Goal: Navigation & Orientation: Find specific page/section

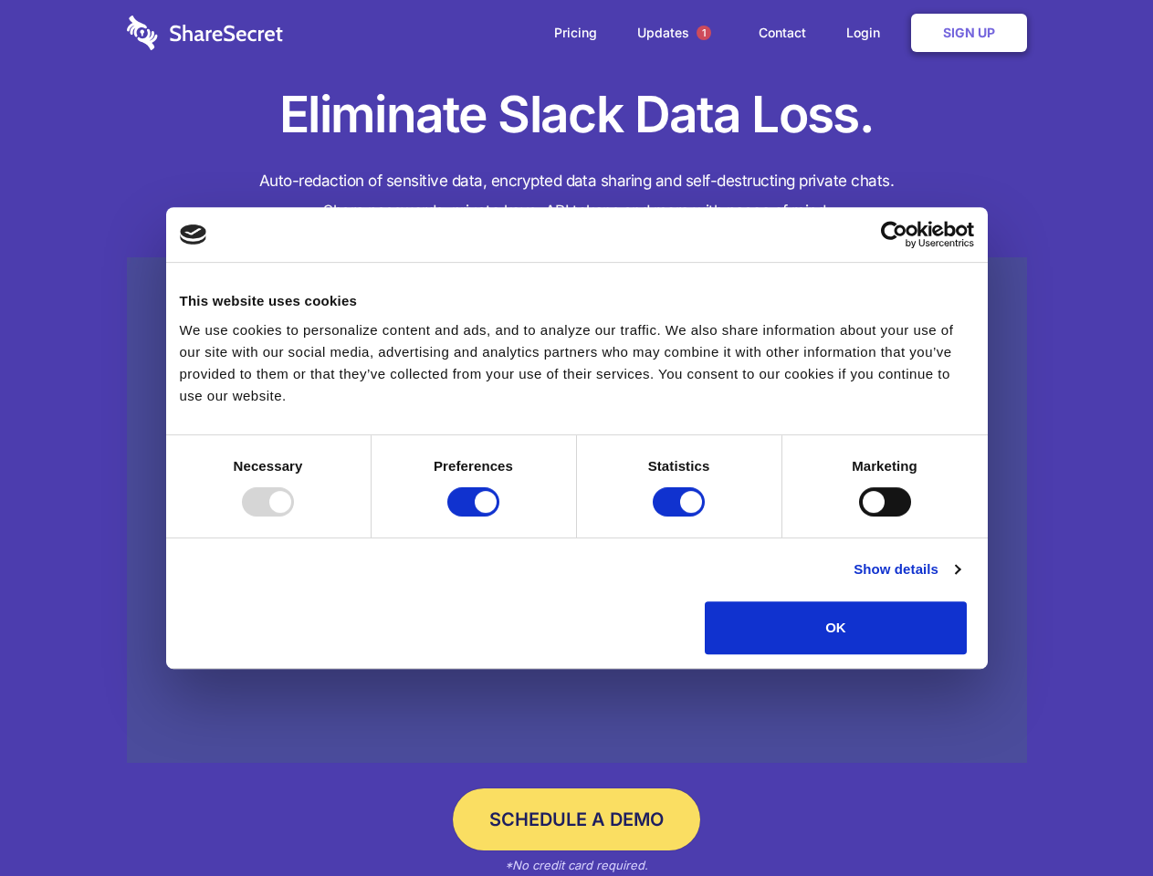
click at [294, 517] on div at bounding box center [268, 501] width 52 height 29
click at [499, 517] on input "Preferences" at bounding box center [473, 501] width 52 height 29
checkbox input "false"
click at [681, 517] on input "Statistics" at bounding box center [679, 501] width 52 height 29
checkbox input "false"
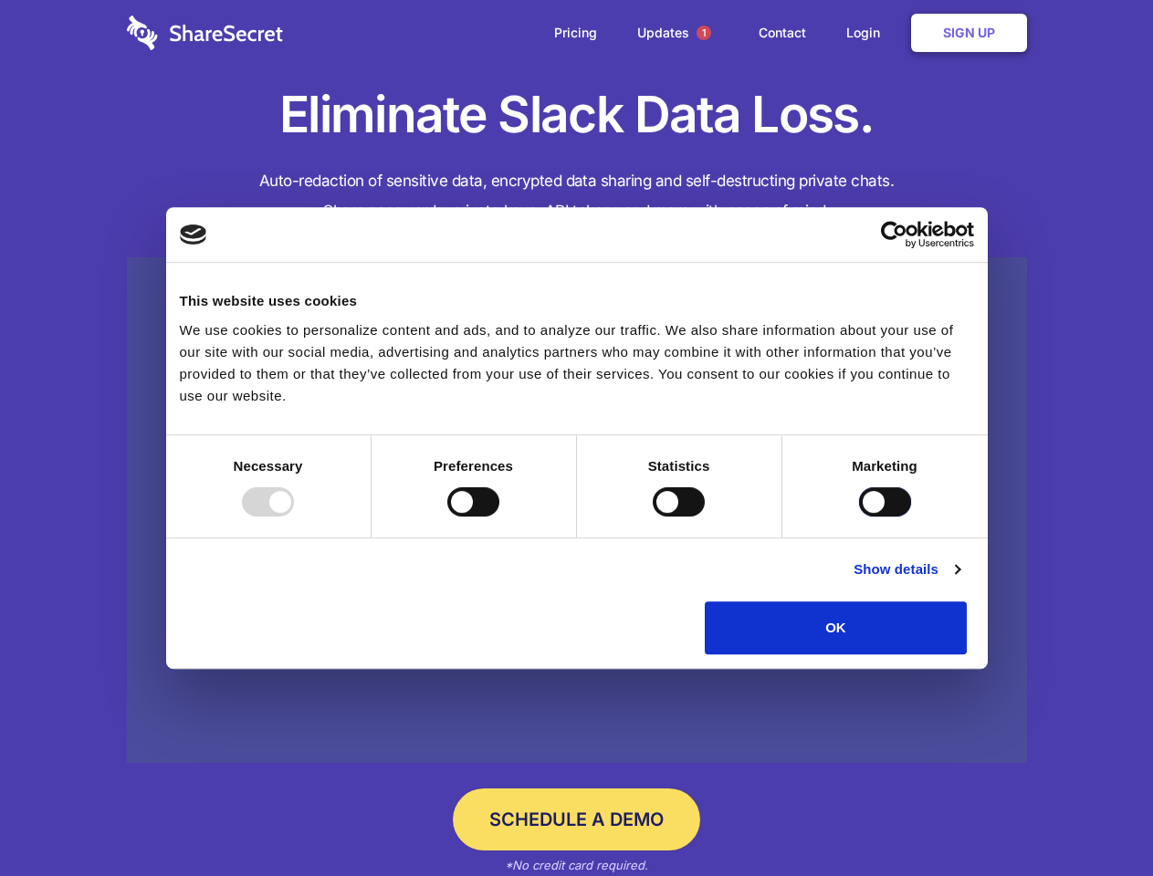
click at [859, 517] on input "Marketing" at bounding box center [885, 501] width 52 height 29
checkbox input "true"
click at [959, 581] on link "Show details" at bounding box center [907, 570] width 106 height 22
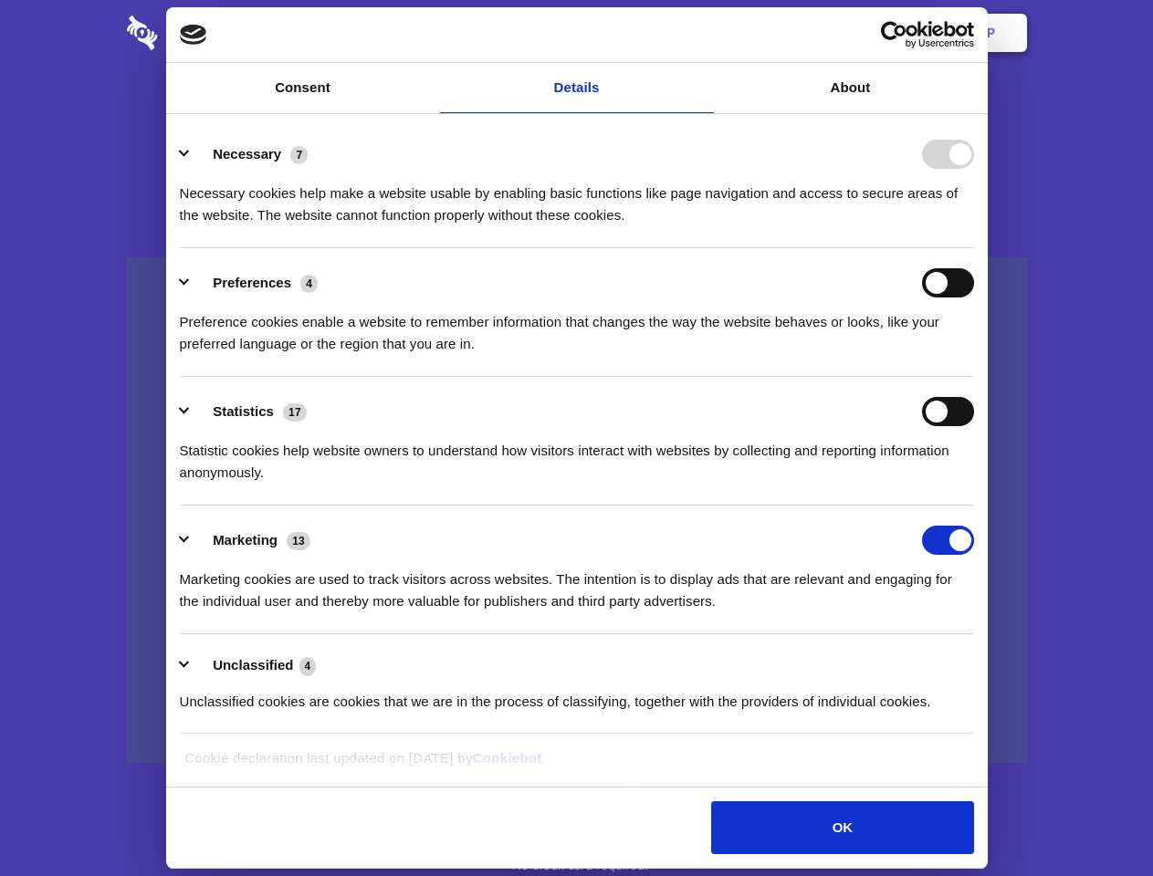
click at [974, 248] on li "Necessary 7 Necessary cookies help make a website usable by enabling basic func…" at bounding box center [577, 184] width 794 height 129
click at [703, 33] on span "1" at bounding box center [704, 33] width 15 height 15
